Goal: Entertainment & Leisure: Consume media (video, audio)

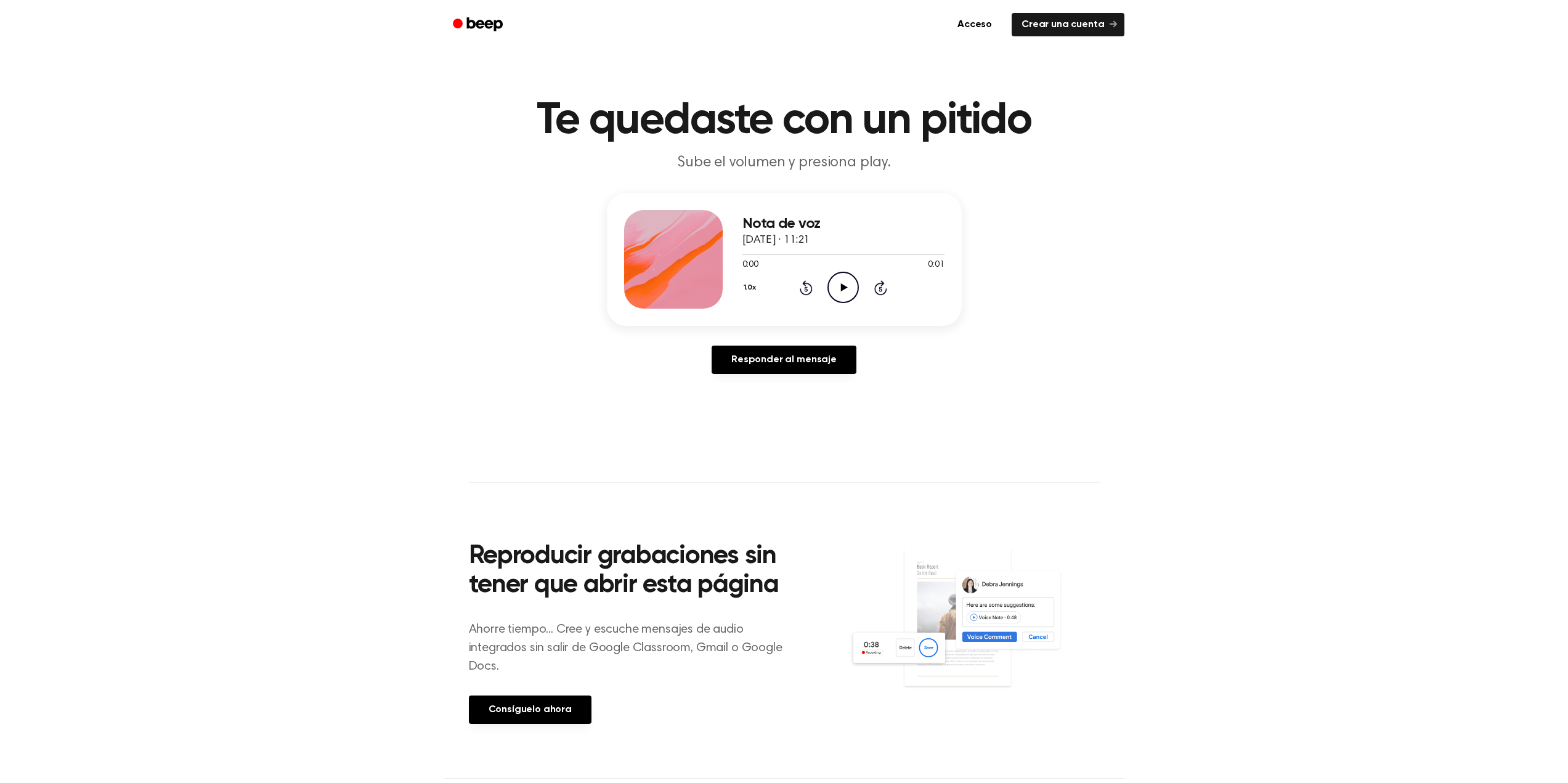
click at [839, 293] on icon "Play Audio" at bounding box center [843, 288] width 31 height 31
drag, startPoint x: 843, startPoint y: 291, endPoint x: 833, endPoint y: 265, distance: 27.9
click at [842, 285] on icon "Play Audio" at bounding box center [843, 288] width 31 height 31
click at [696, 263] on div at bounding box center [673, 259] width 99 height 98
click at [850, 288] on icon "Play Audio" at bounding box center [843, 288] width 31 height 31
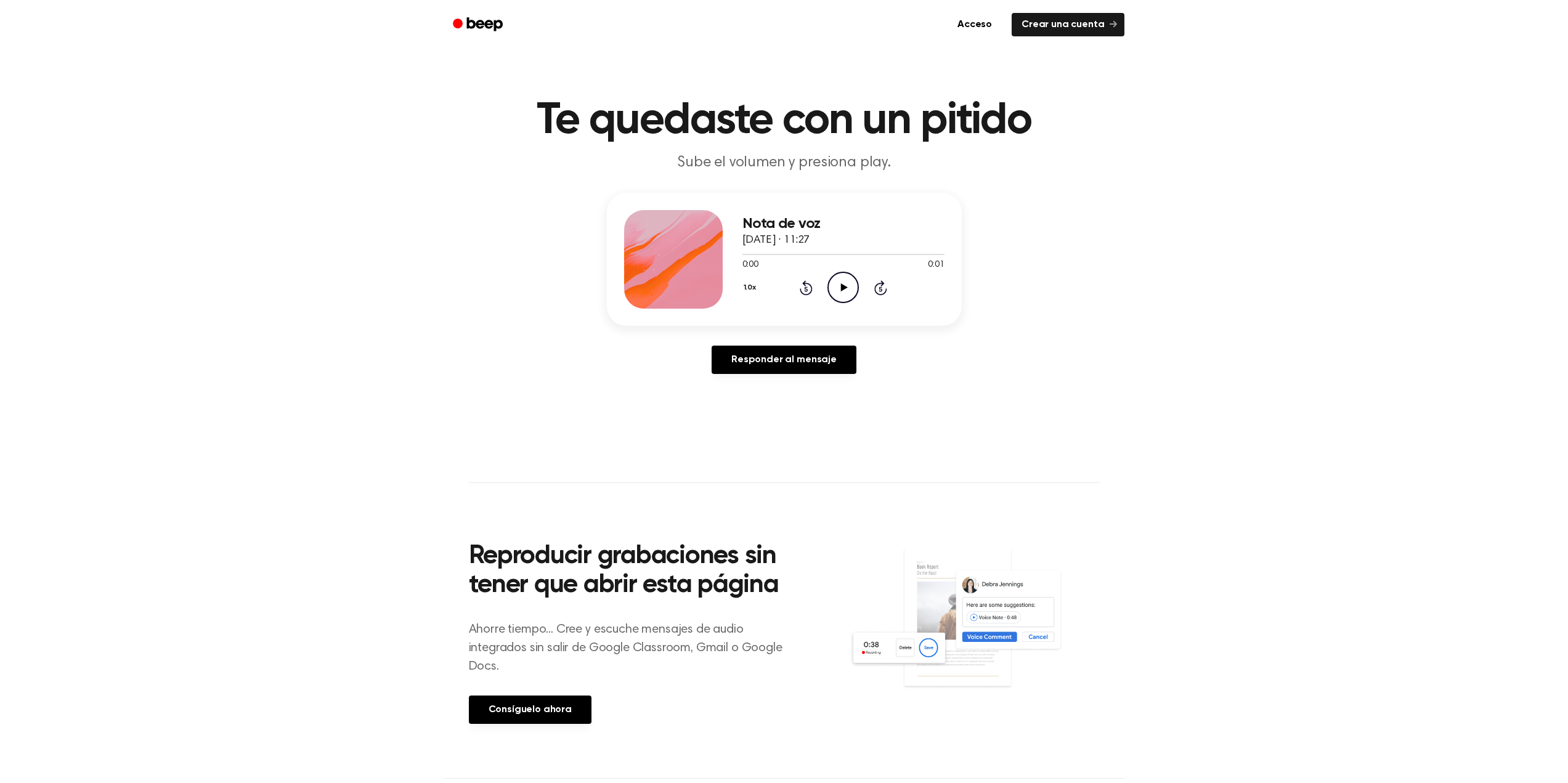
click at [833, 278] on icon "Play Audio" at bounding box center [843, 288] width 31 height 31
click at [835, 291] on icon "Play Audio" at bounding box center [843, 288] width 31 height 31
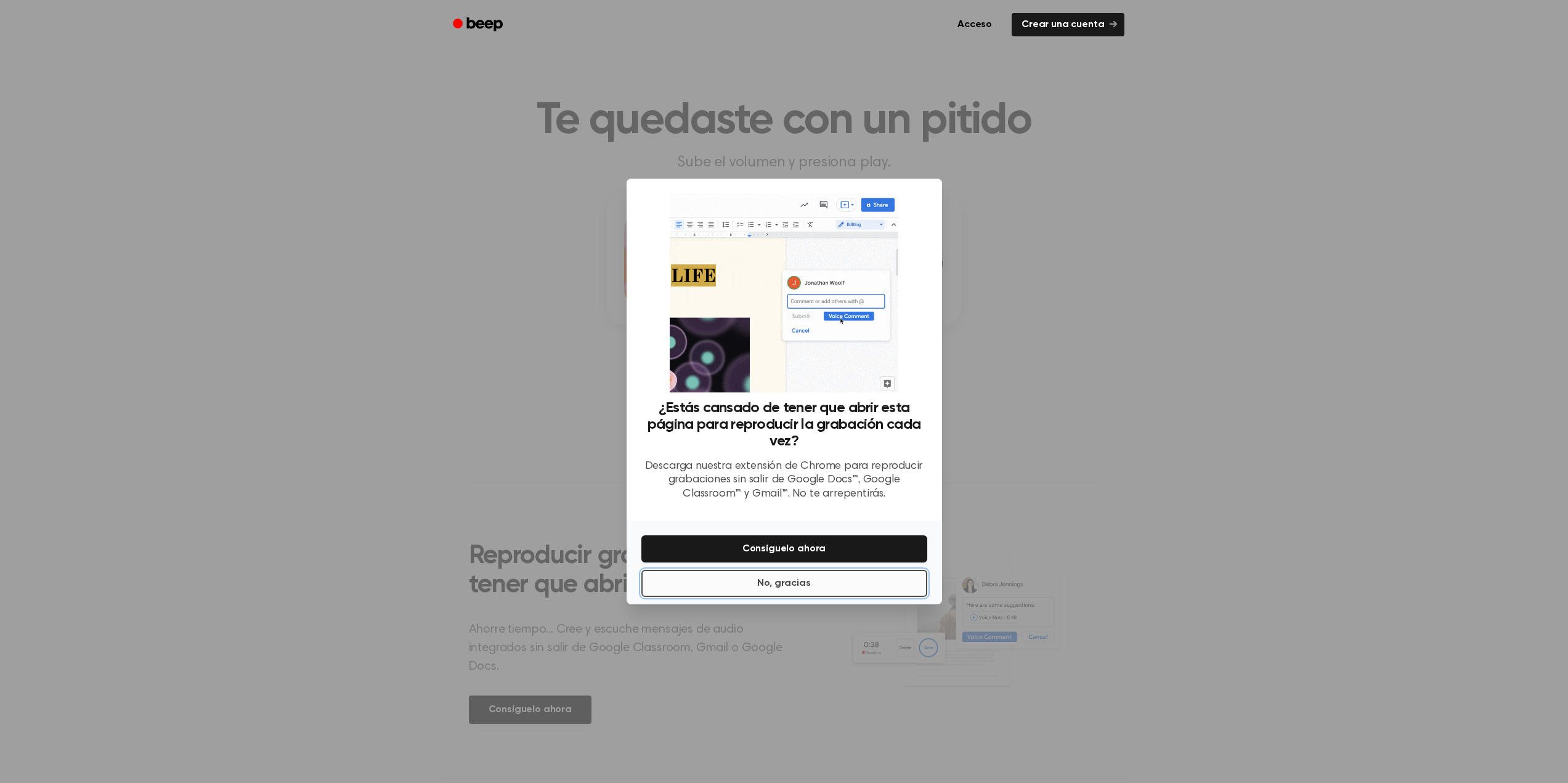
click at [806, 594] on button "No, gracias" at bounding box center [784, 583] width 286 height 27
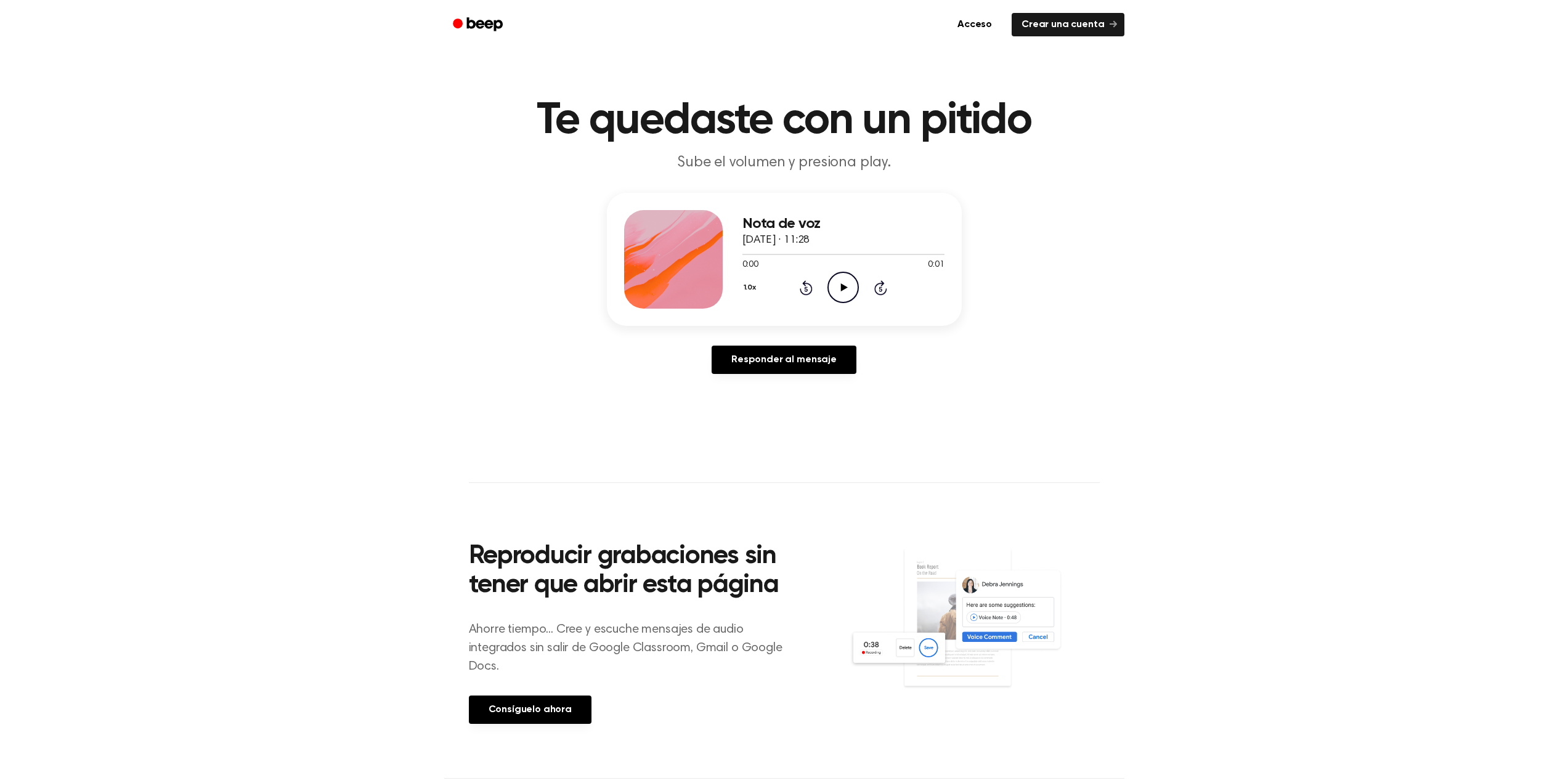
click at [850, 290] on icon "Play Audio" at bounding box center [843, 288] width 31 height 31
click at [850, 288] on icon "Play Audio" at bounding box center [843, 288] width 31 height 31
click at [835, 286] on icon "Play Audio" at bounding box center [843, 288] width 31 height 31
click at [851, 295] on icon "Play Audio" at bounding box center [843, 288] width 31 height 31
click at [853, 287] on icon "Play Audio" at bounding box center [843, 288] width 31 height 31
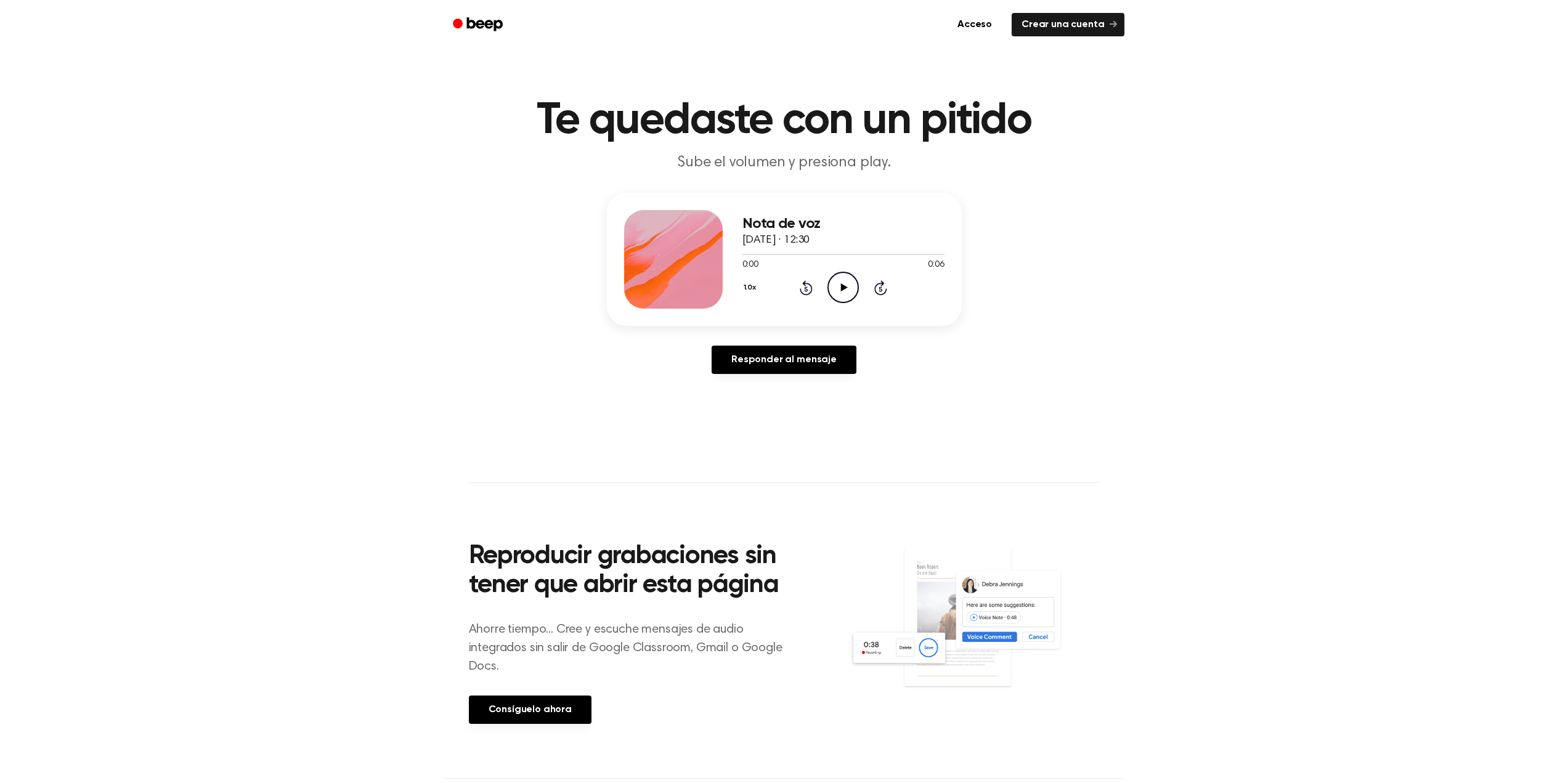
click at [838, 292] on icon "Play Audio" at bounding box center [843, 288] width 31 height 31
drag, startPoint x: 829, startPoint y: 288, endPoint x: 816, endPoint y: 273, distance: 19.8
click at [829, 287] on icon "Play Audio" at bounding box center [843, 288] width 31 height 31
drag, startPoint x: 847, startPoint y: 294, endPoint x: 781, endPoint y: 278, distance: 67.9
click at [847, 294] on icon "Play Audio" at bounding box center [843, 288] width 31 height 31
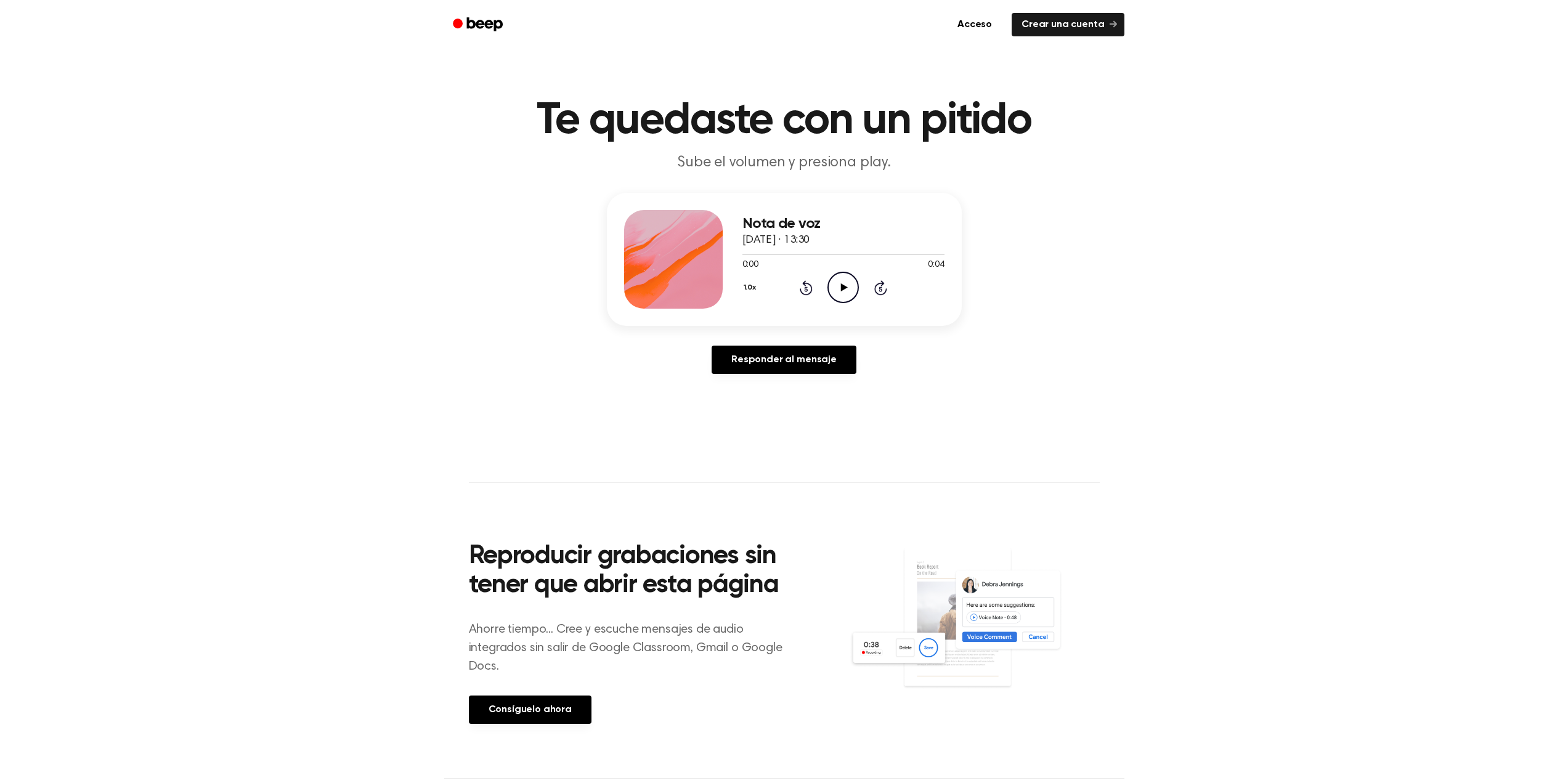
click at [833, 290] on icon "Play Audio" at bounding box center [843, 288] width 31 height 31
click at [838, 283] on icon "Play Audio" at bounding box center [843, 288] width 31 height 31
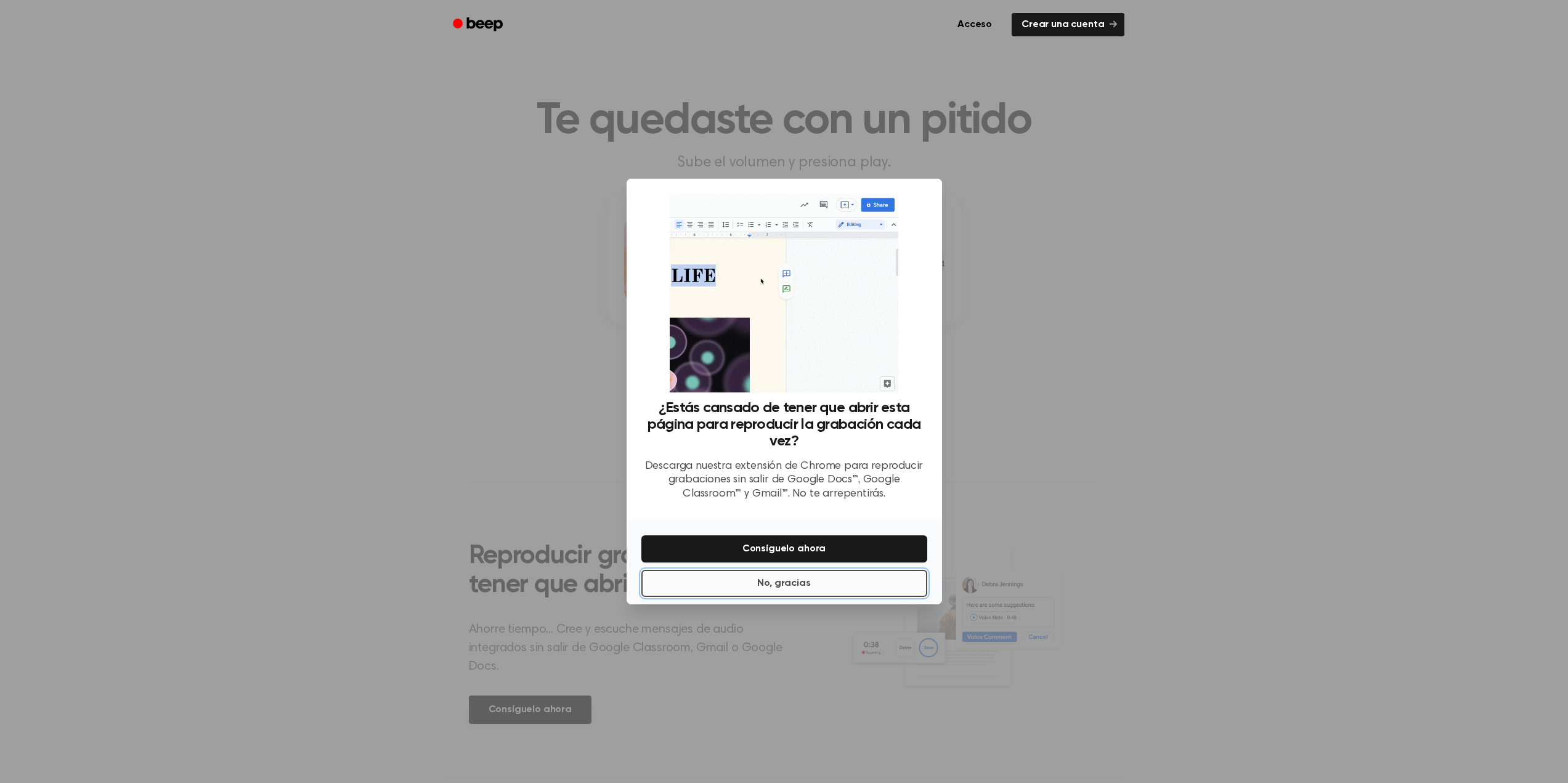
click at [864, 582] on button "No, gracias" at bounding box center [784, 583] width 286 height 27
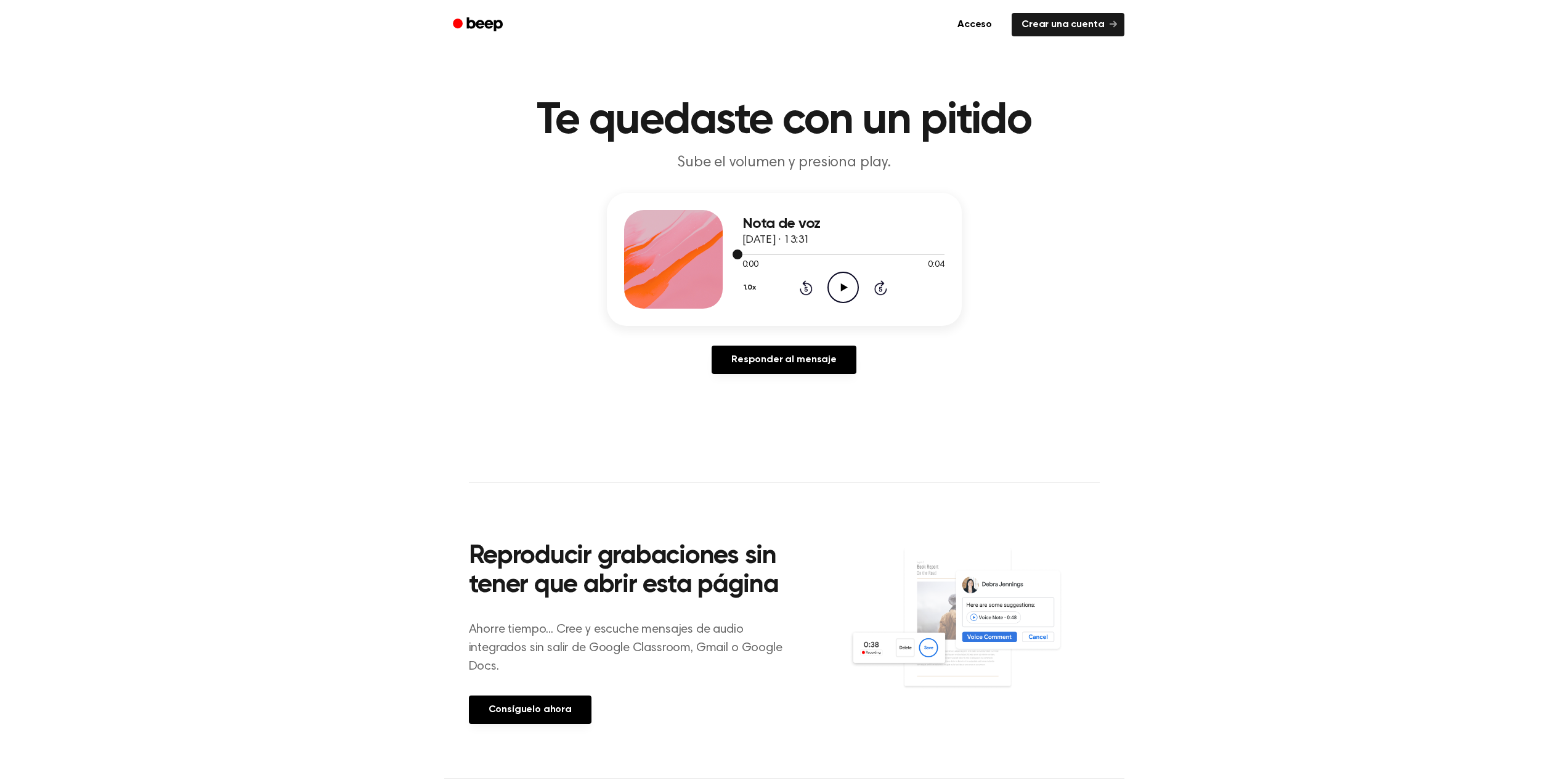
drag, startPoint x: 768, startPoint y: 250, endPoint x: 770, endPoint y: 257, distance: 7.3
click at [768, 253] on div at bounding box center [843, 254] width 202 height 10
click at [849, 281] on icon "Play Audio" at bounding box center [843, 288] width 31 height 31
click at [835, 289] on icon "Play Audio" at bounding box center [843, 288] width 31 height 31
